Goal: Find specific page/section

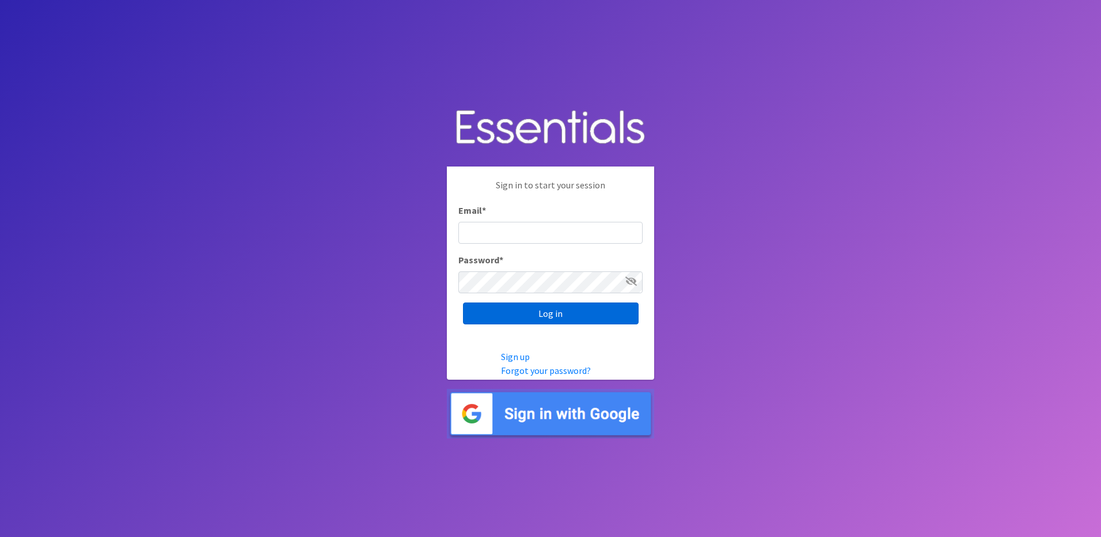
type input "info@marylanddiaperbank.org"
click at [554, 314] on input "Log in" at bounding box center [551, 313] width 176 height 22
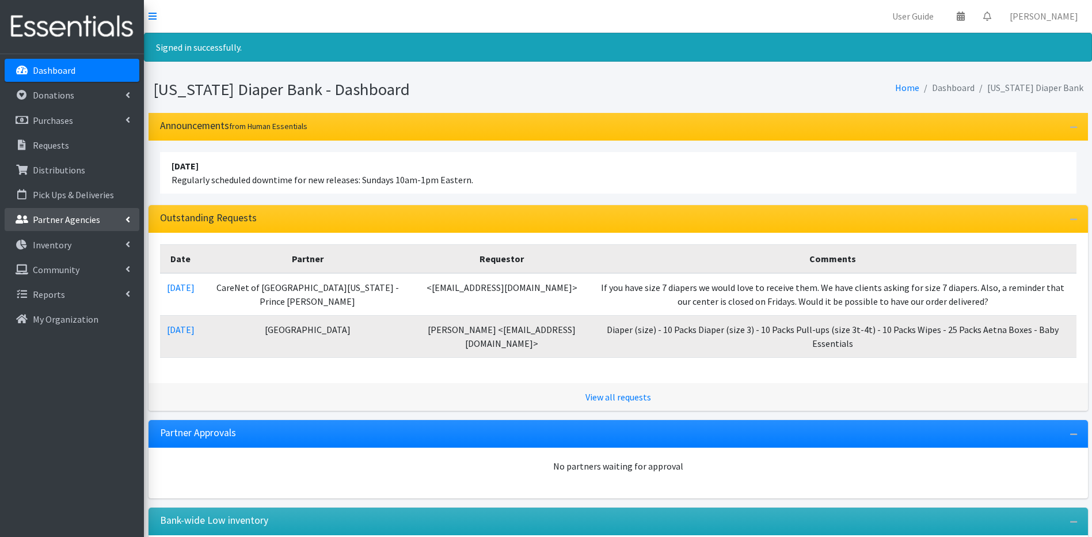
click at [42, 222] on p "Partner Agencies" at bounding box center [66, 220] width 67 height 12
click at [64, 249] on link "All Partners" at bounding box center [72, 244] width 135 height 23
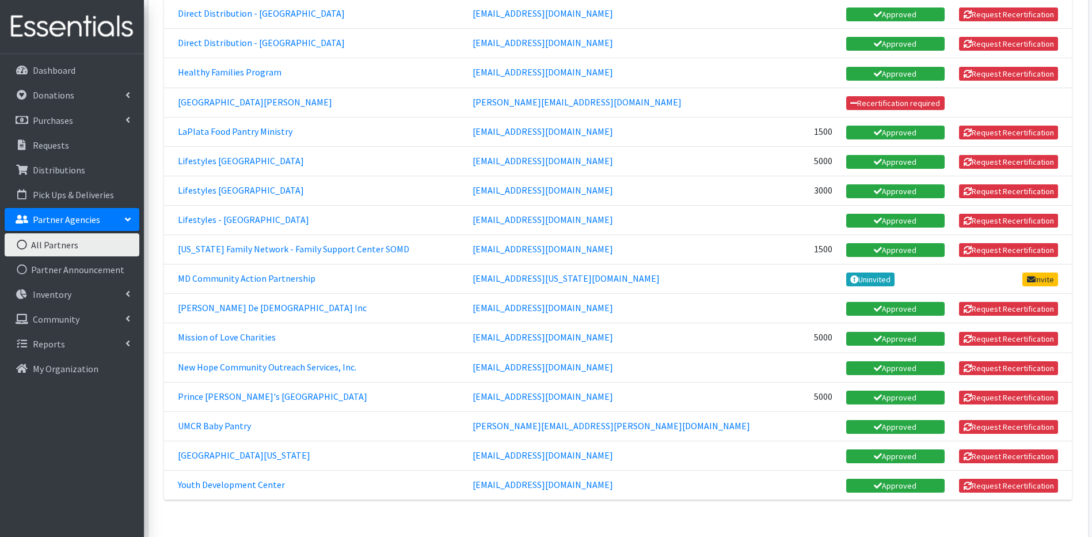
scroll to position [702, 0]
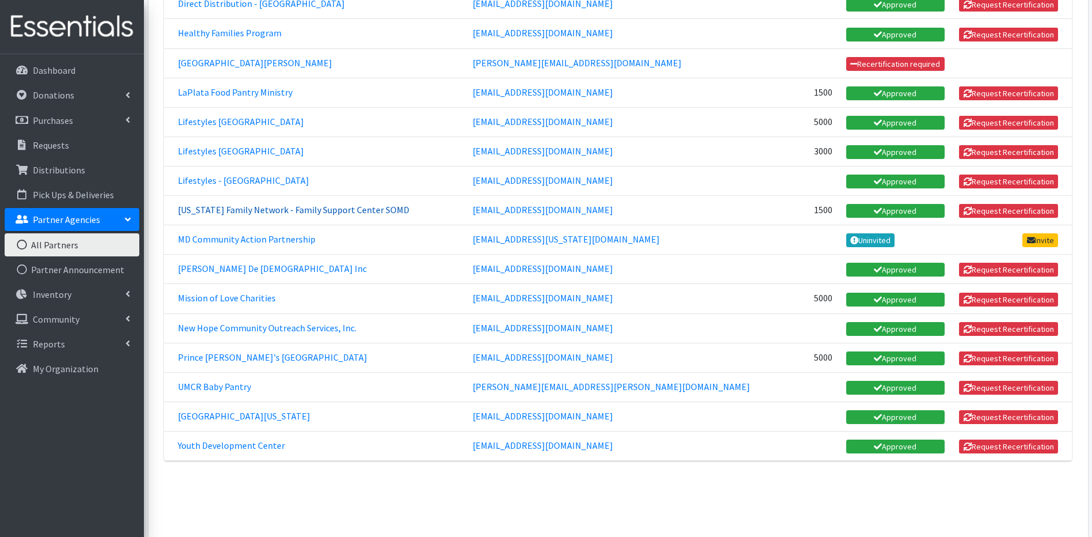
click at [359, 207] on link "Maryland Family Network - Family Support Center SOMD" at bounding box center [293, 210] width 231 height 12
